Goal: Task Accomplishment & Management: Manage account settings

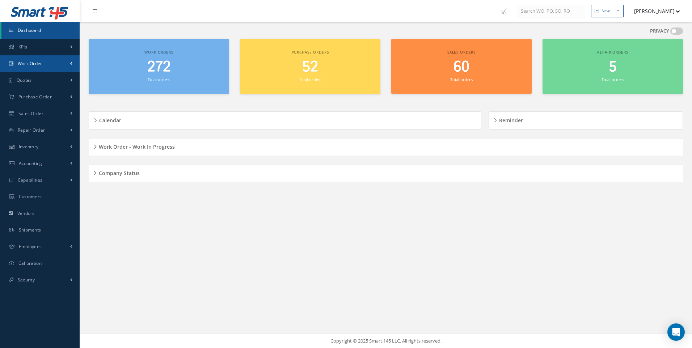
click at [43, 63] on link "Work Order" at bounding box center [40, 63] width 80 height 17
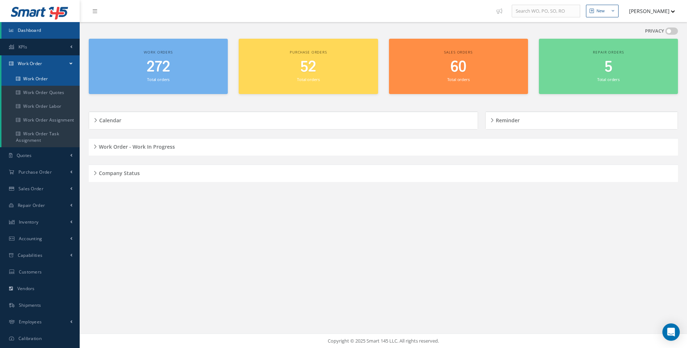
click at [39, 78] on link "Work Order" at bounding box center [40, 79] width 78 height 14
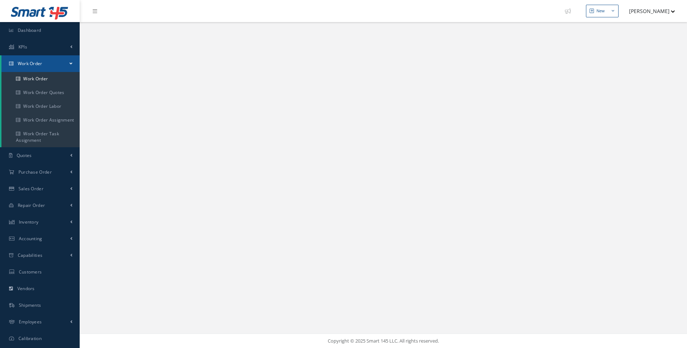
select select "25"
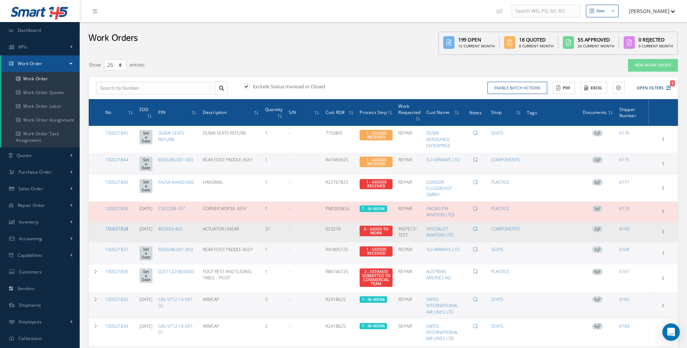
click at [126, 227] on link "100021838" at bounding box center [116, 229] width 23 height 6
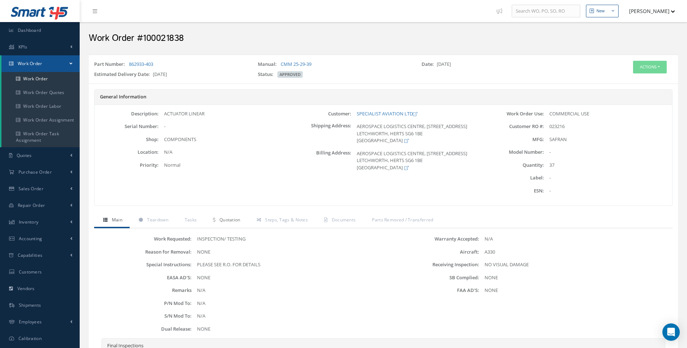
click at [234, 220] on span "Quotation" at bounding box center [229, 220] width 21 height 6
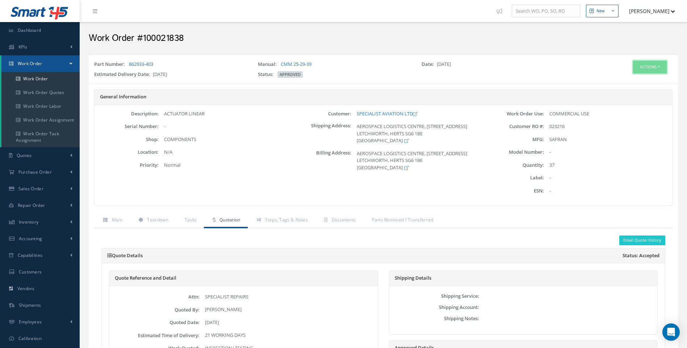
click at [659, 66] on button "Actions" at bounding box center [650, 67] width 34 height 13
click at [627, 80] on link "Edit" at bounding box center [639, 81] width 58 height 10
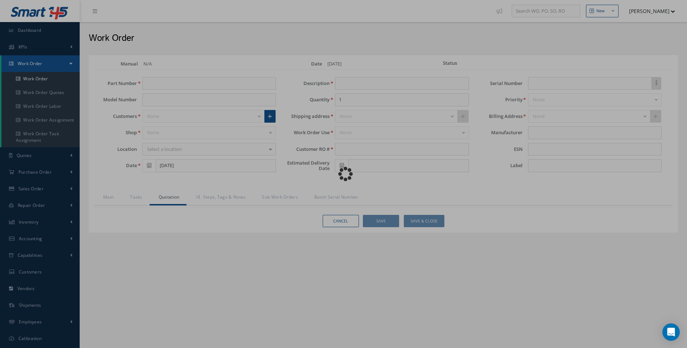
type input "862933-403"
type input "[DATE]"
type input "ACTUATOR LINEAR"
type input "37"
type input "023216"
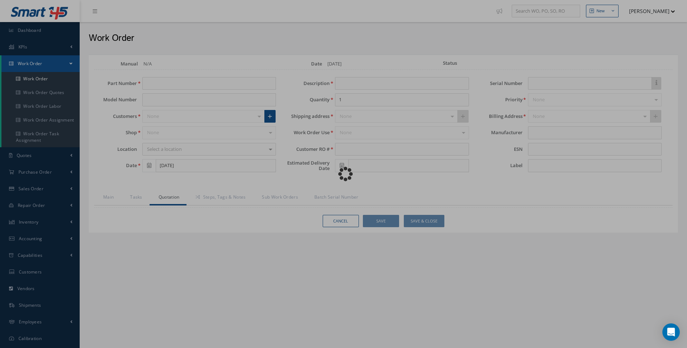
type input "[DATE]"
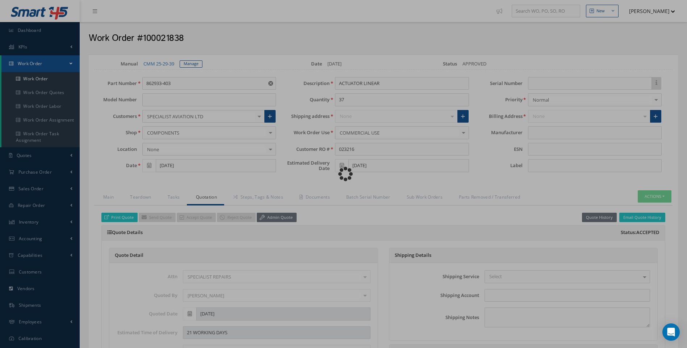
type input "SAFRAN"
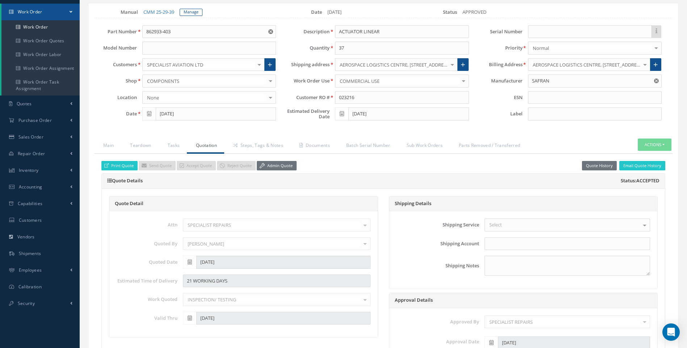
scroll to position [3, 0]
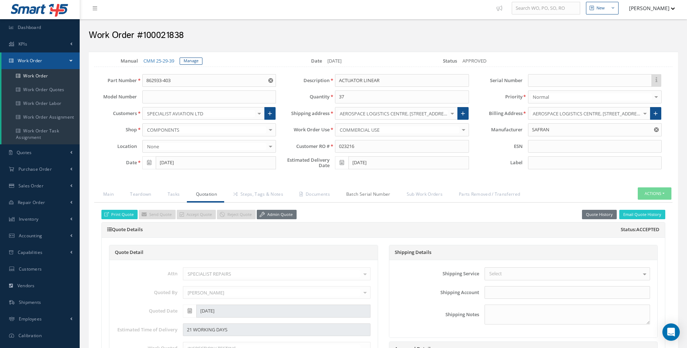
click at [367, 195] on link "Batch Serial Number" at bounding box center [367, 195] width 60 height 15
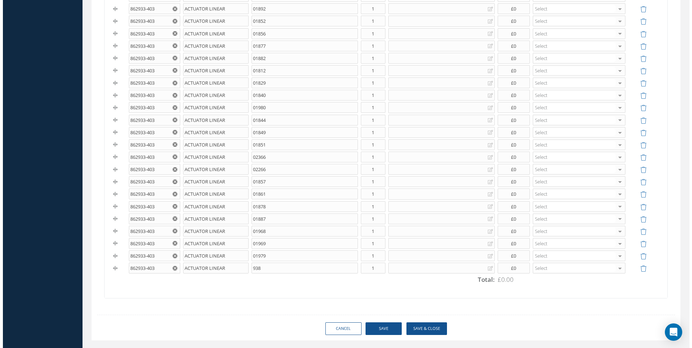
scroll to position [450, 0]
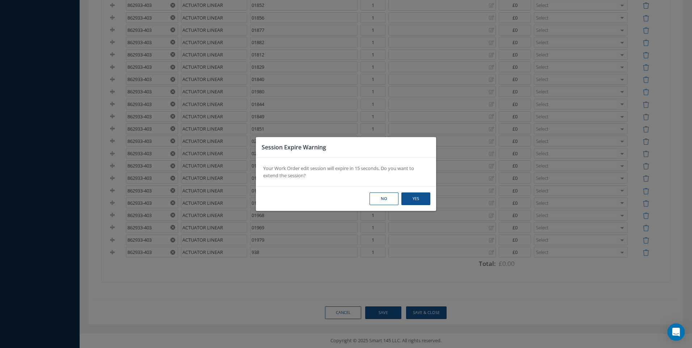
click at [0, 0] on div "Session Expire Warning Your Work Order edit session will expire in 15 seconds. …" at bounding box center [0, 0] width 0 height 0
click at [0, 0] on button "Yes" at bounding box center [0, 0] width 0 height 0
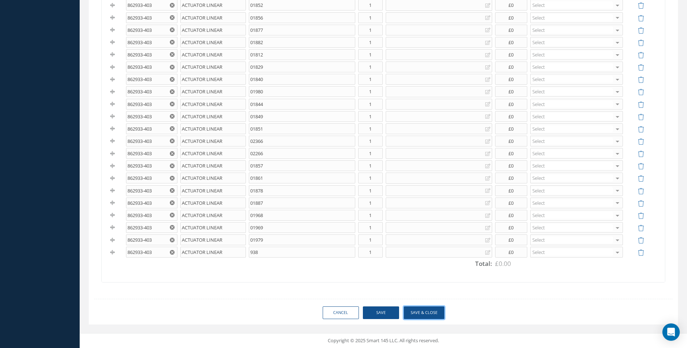
click at [422, 313] on button "Save & Close" at bounding box center [424, 313] width 41 height 13
type input "SAFRAN"
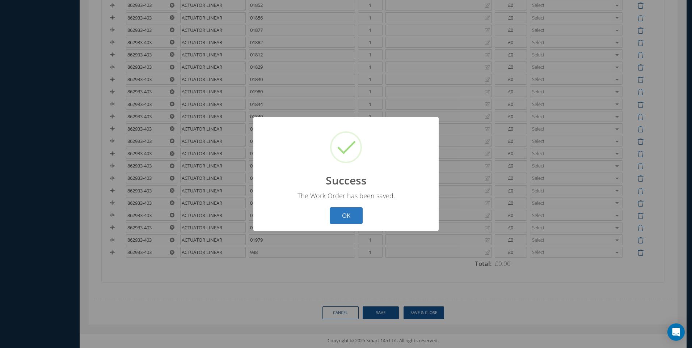
click at [352, 213] on button "OK" at bounding box center [346, 215] width 33 height 17
select select "25"
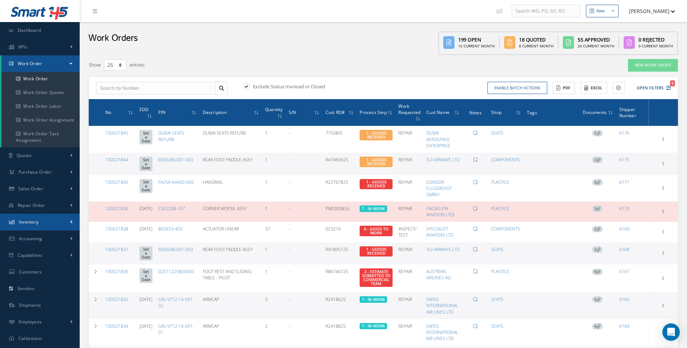
click at [70, 221] on link "Inventory" at bounding box center [40, 222] width 80 height 17
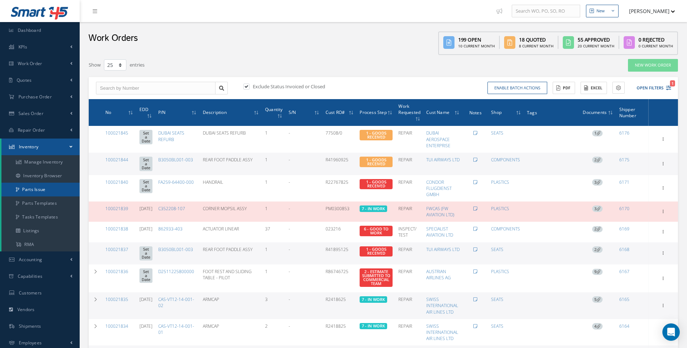
click at [44, 189] on link "Parts Issue" at bounding box center [40, 190] width 78 height 14
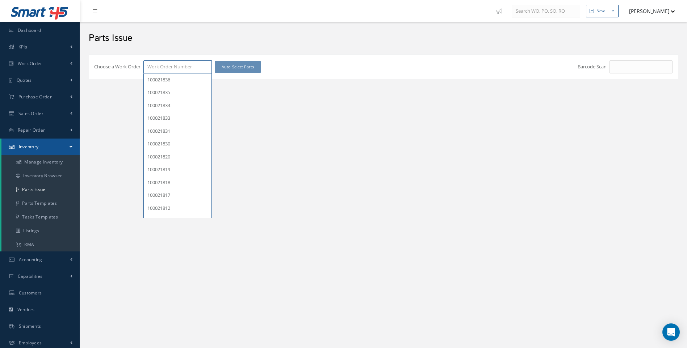
click at [163, 70] on input "Choose a Work Order" at bounding box center [177, 66] width 68 height 13
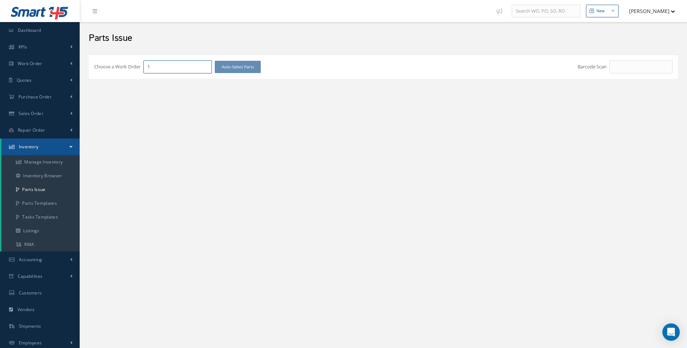
type input "1"
click at [47, 94] on span "Purchase Order" at bounding box center [34, 97] width 33 height 6
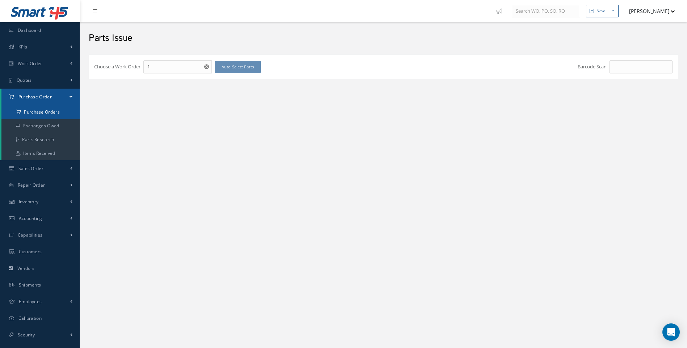
click at [47, 110] on a=1&status_id=2&status_id=3&status_id=5&collapsedFilters"] "Purchase Orders" at bounding box center [40, 112] width 78 height 14
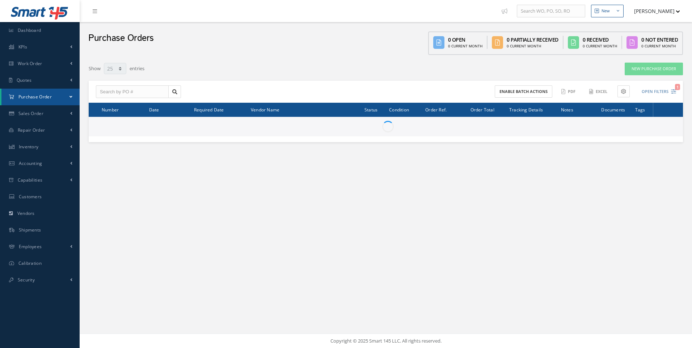
select select "25"
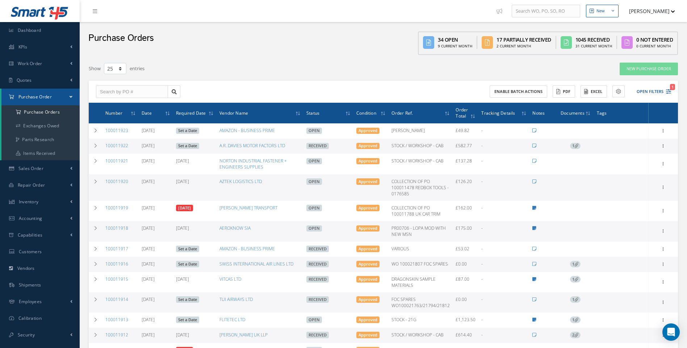
click at [671, 92] on div "Enable batch actions ACTIONS Receive Payments Select Customer Cabinair Services…" at bounding box center [528, 91] width 290 height 13
click at [667, 90] on icon "1" at bounding box center [668, 91] width 5 height 5
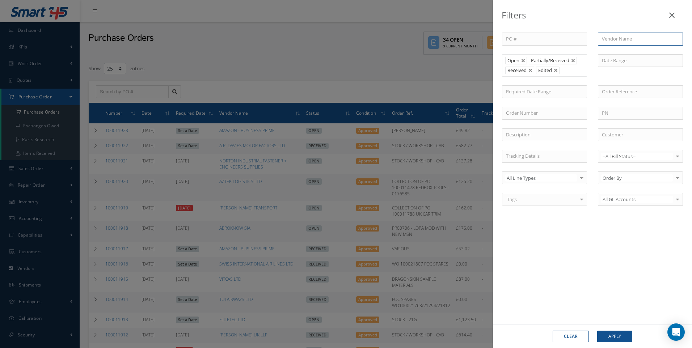
drag, startPoint x: 611, startPoint y: 41, endPoint x: 602, endPoint y: 38, distance: 9.2
click at [611, 40] on input "text" at bounding box center [640, 39] width 85 height 13
click at [621, 50] on span "SPECIALIST AVIATION LTD" at bounding box center [630, 52] width 56 height 7
type input "SPECIALIST AVIATION LTD"
click at [618, 334] on button "Apply" at bounding box center [614, 337] width 35 height 12
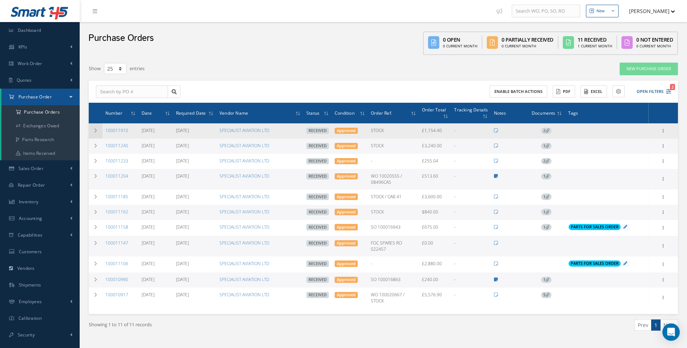
click at [95, 131] on icon at bounding box center [95, 131] width 5 height 4
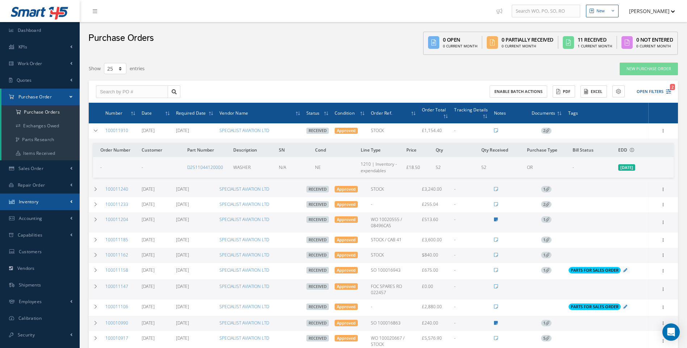
click at [28, 202] on span "Inventory" at bounding box center [29, 202] width 20 height 6
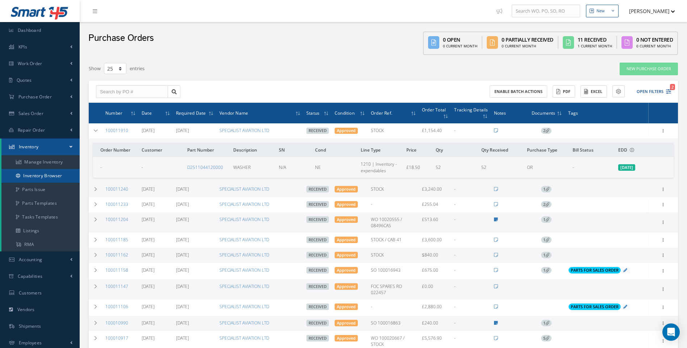
click at [47, 175] on link "Inventory Browser" at bounding box center [40, 176] width 78 height 14
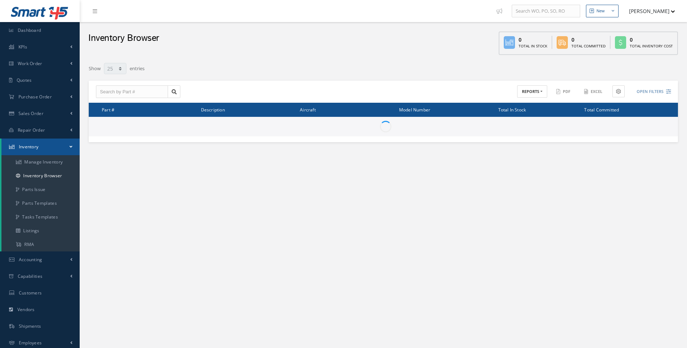
select select "25"
type input "Locations"
type input "All General Ledger"
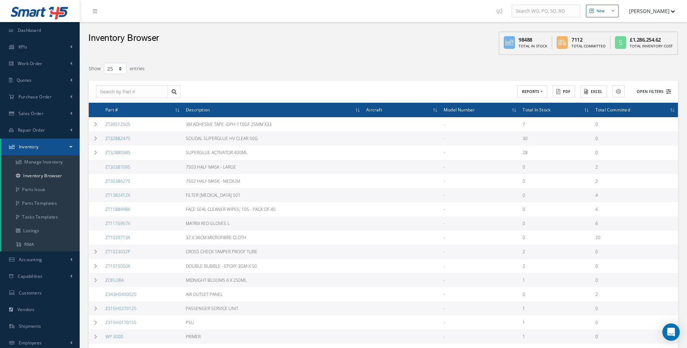
click at [667, 92] on icon at bounding box center [668, 91] width 5 height 5
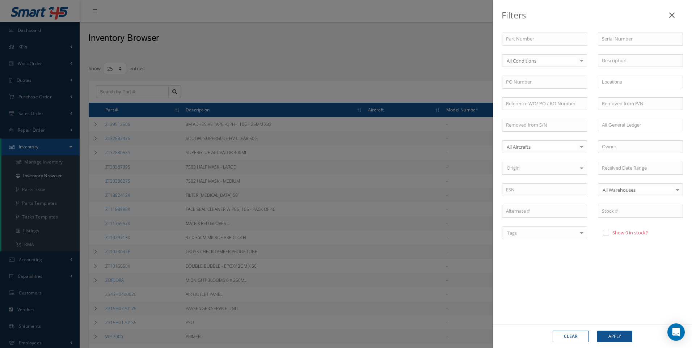
drag, startPoint x: 676, startPoint y: 17, endPoint x: 672, endPoint y: 17, distance: 4.7
click at [676, 17] on link at bounding box center [672, 13] width 23 height 21
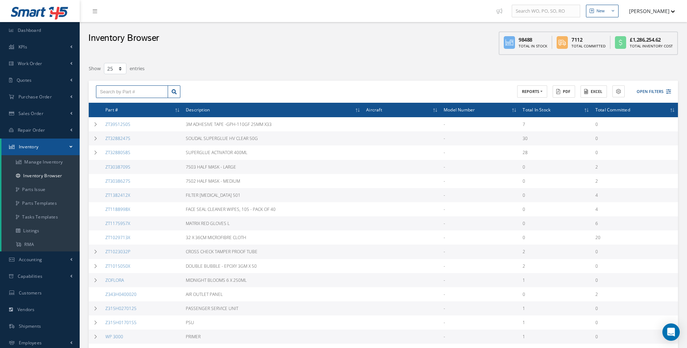
click at [114, 89] on input "text" at bounding box center [132, 91] width 72 height 13
click at [49, 176] on link "Inventory Browser" at bounding box center [40, 176] width 78 height 14
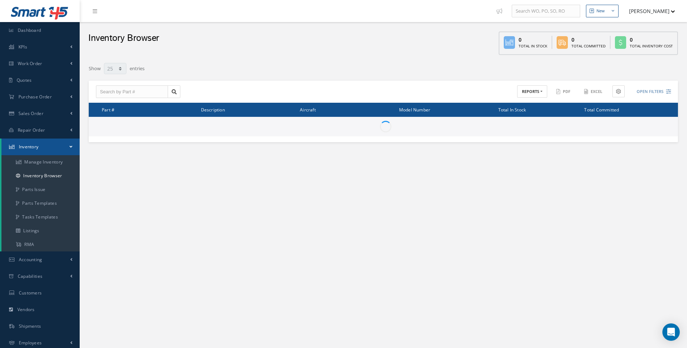
select select "25"
type input "Locations"
type input "All General Ledger"
click at [667, 94] on button "Open Filters" at bounding box center [650, 92] width 41 height 12
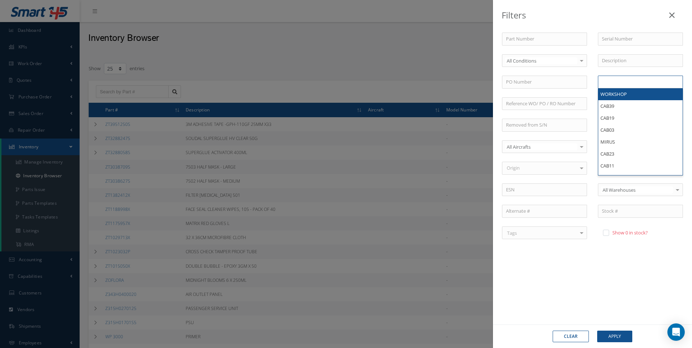
click at [605, 81] on input "text" at bounding box center [616, 81] width 29 height 9
click at [614, 334] on div "Clear Apply" at bounding box center [592, 337] width 199 height 24
type input "Locations"
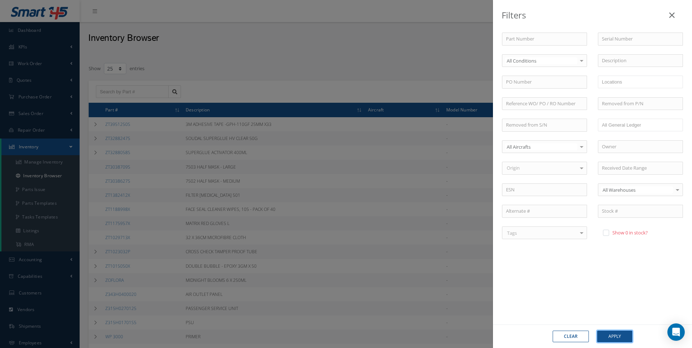
click at [613, 336] on button "Apply" at bounding box center [614, 337] width 35 height 12
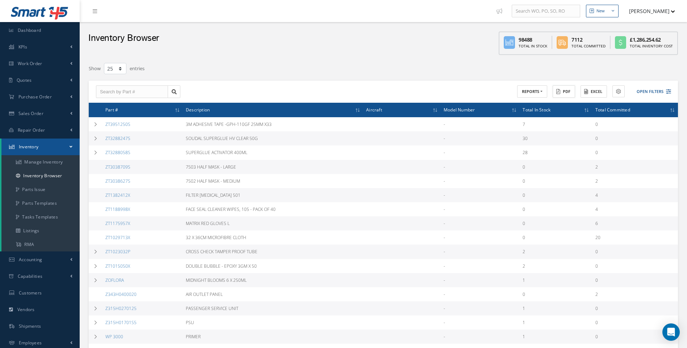
click at [566, 90] on button "PDF" at bounding box center [564, 91] width 22 height 13
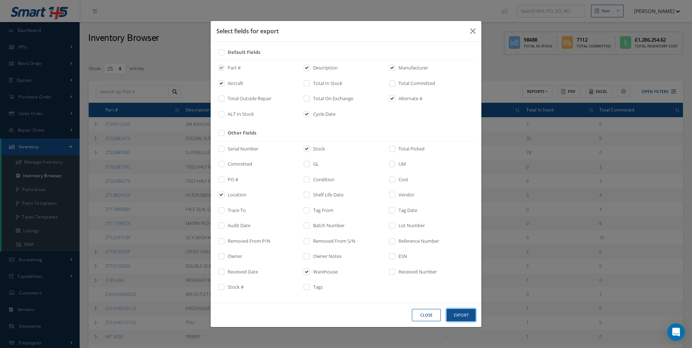
click at [465, 316] on button "Export" at bounding box center [461, 315] width 29 height 13
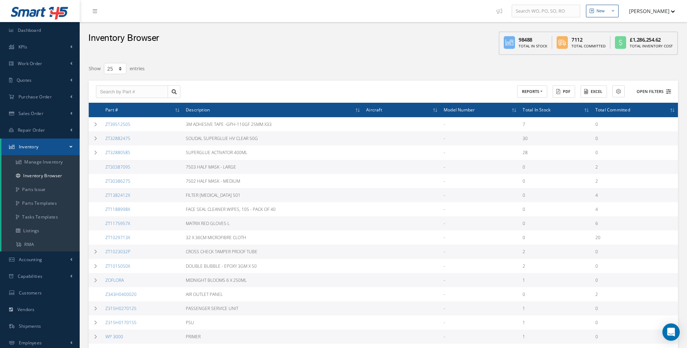
click at [665, 89] on button "Open Filters" at bounding box center [650, 92] width 41 height 12
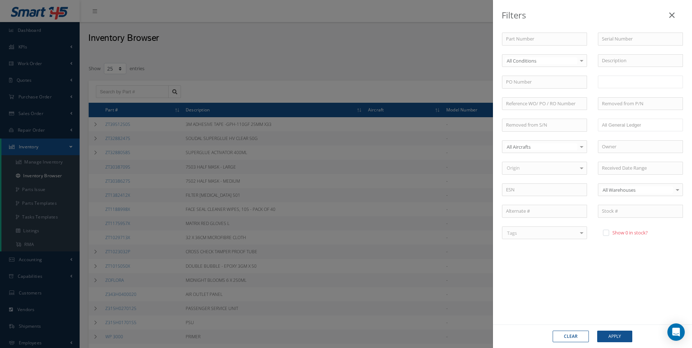
click at [616, 82] on input "text" at bounding box center [616, 81] width 29 height 9
type input "q50010"
click at [615, 337] on button "Apply" at bounding box center [614, 337] width 35 height 12
